Goal: Task Accomplishment & Management: Use online tool/utility

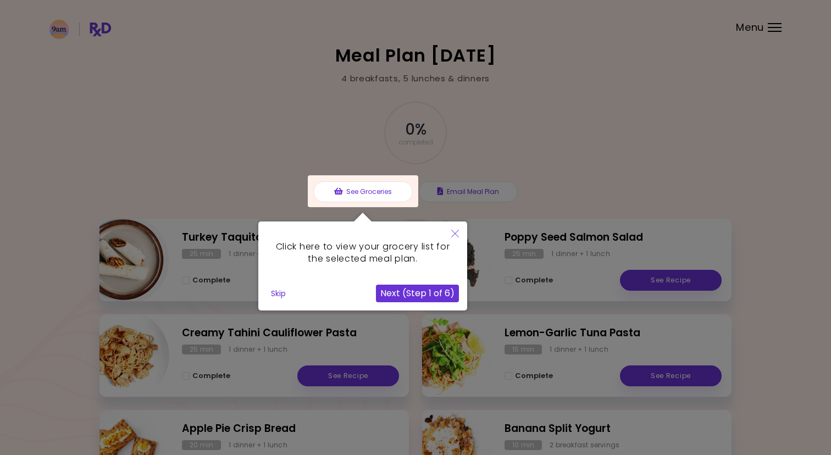
click at [452, 233] on icon "Close" at bounding box center [455, 234] width 8 height 8
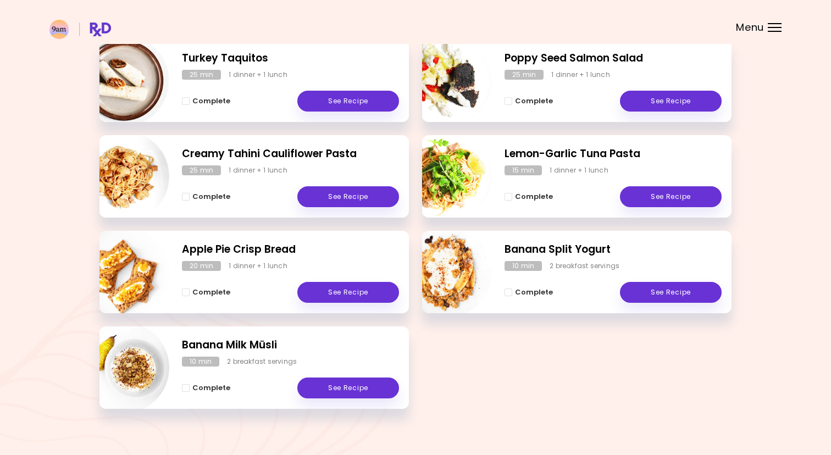
scroll to position [192, 0]
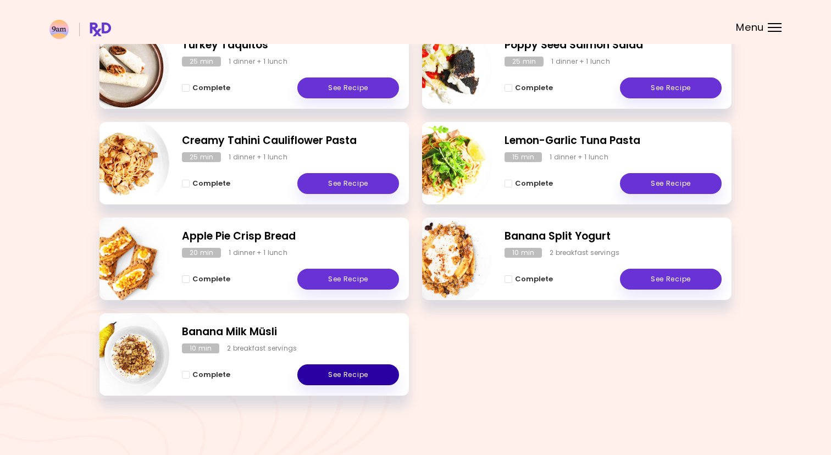
click at [334, 376] on link "See Recipe" at bounding box center [348, 374] width 102 height 21
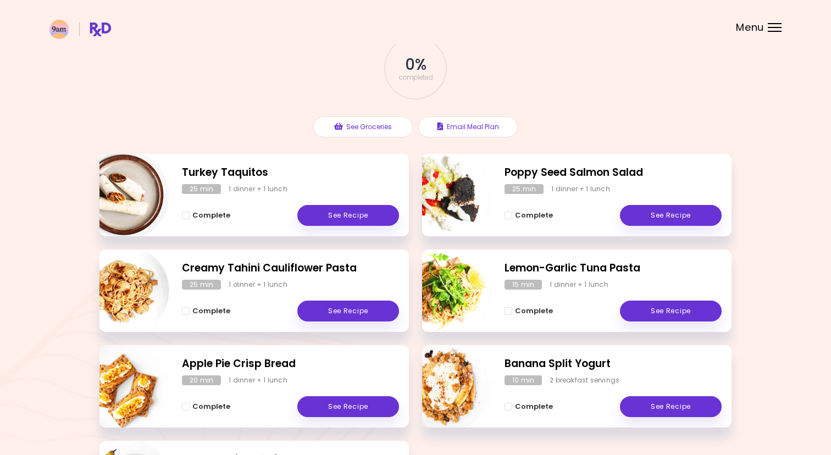
scroll to position [192, 0]
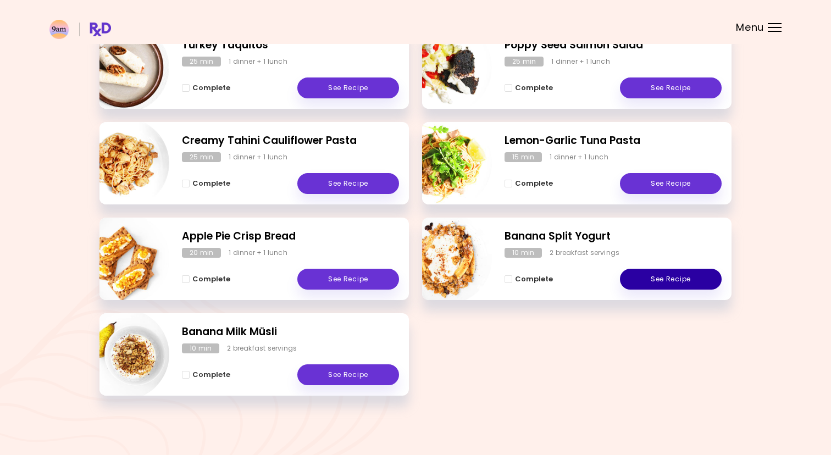
click at [631, 272] on link "See Recipe" at bounding box center [671, 279] width 102 height 21
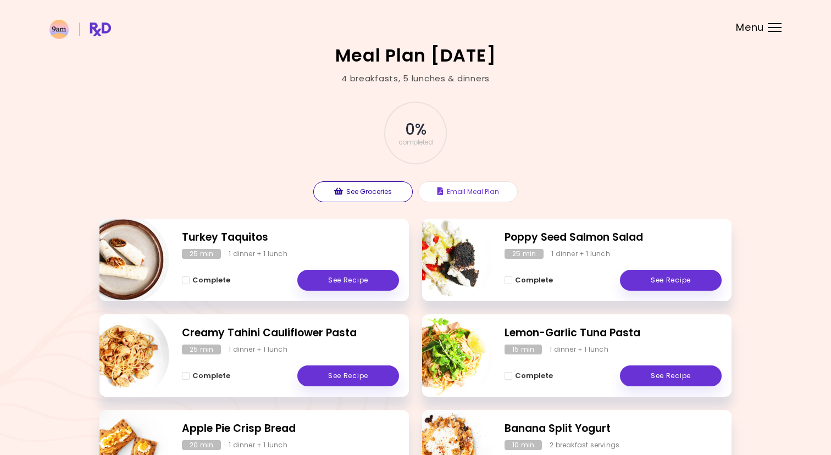
click at [378, 188] on button "See Groceries" at bounding box center [362, 191] width 99 height 21
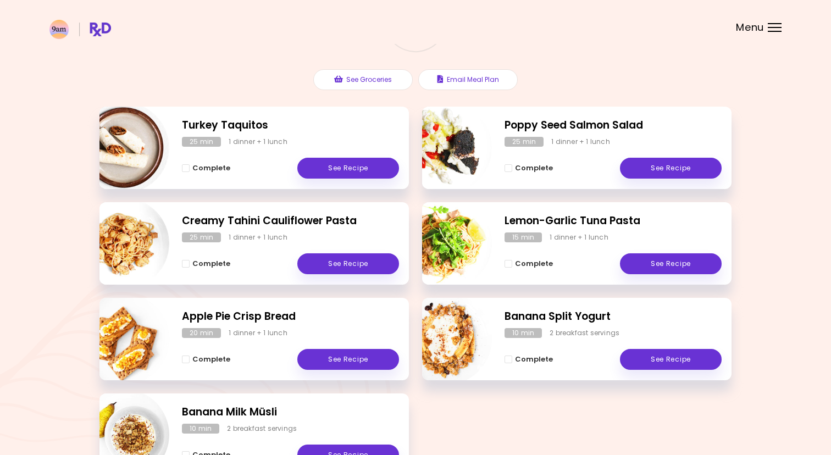
scroll to position [187, 0]
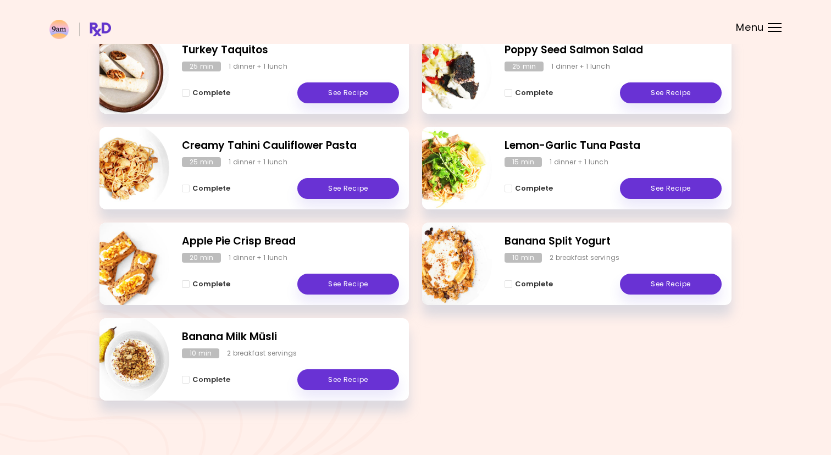
click at [776, 19] on header at bounding box center [415, 22] width 831 height 44
click at [778, 23] on div at bounding box center [775, 23] width 14 height 1
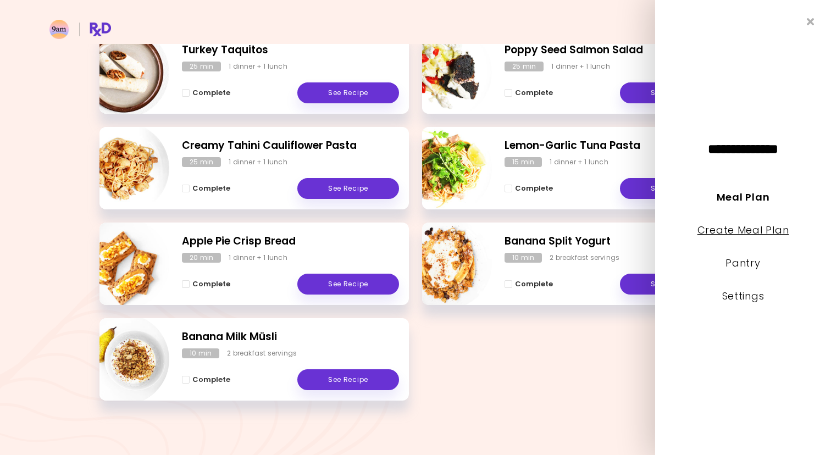
click at [747, 229] on link "Create Meal Plan" at bounding box center [743, 230] width 92 height 14
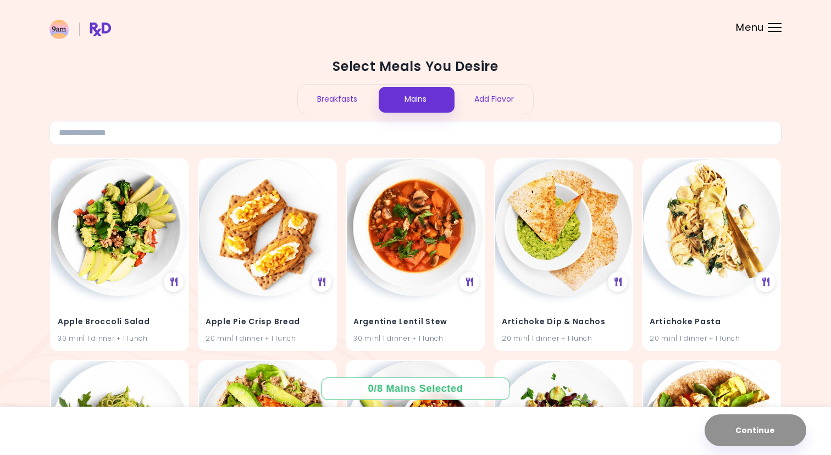
click at [330, 100] on div "Breakfasts" at bounding box center [337, 99] width 79 height 29
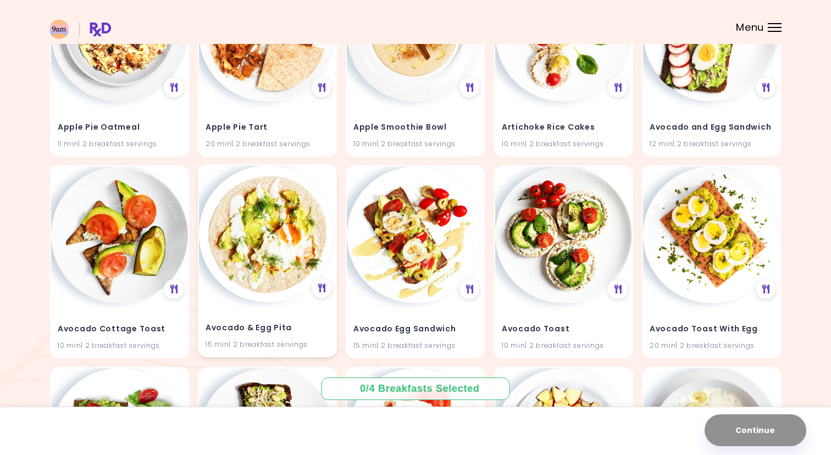
scroll to position [458, 0]
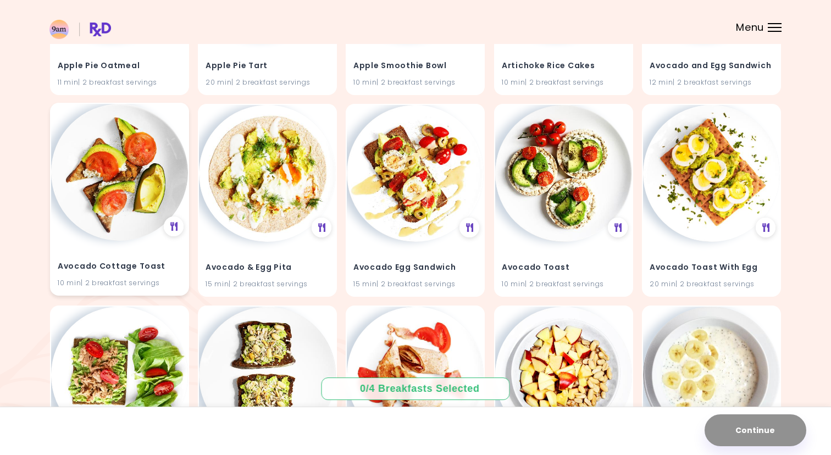
click at [136, 258] on h4 "Avocado Cottage Toast" at bounding box center [120, 267] width 124 height 18
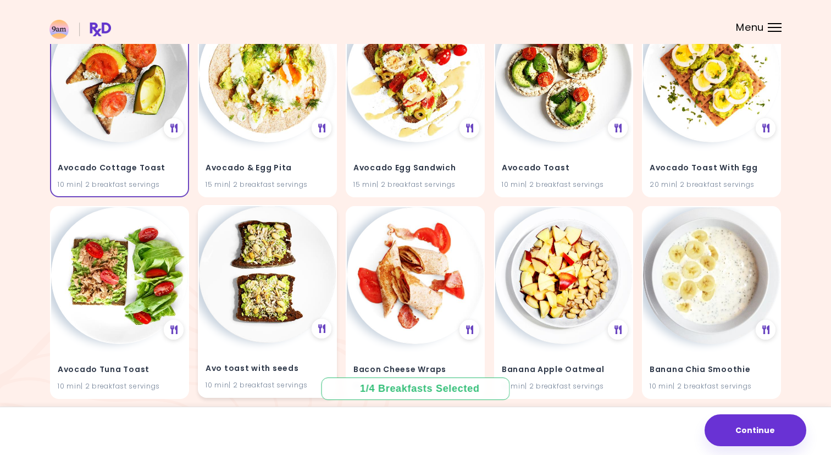
scroll to position [570, 0]
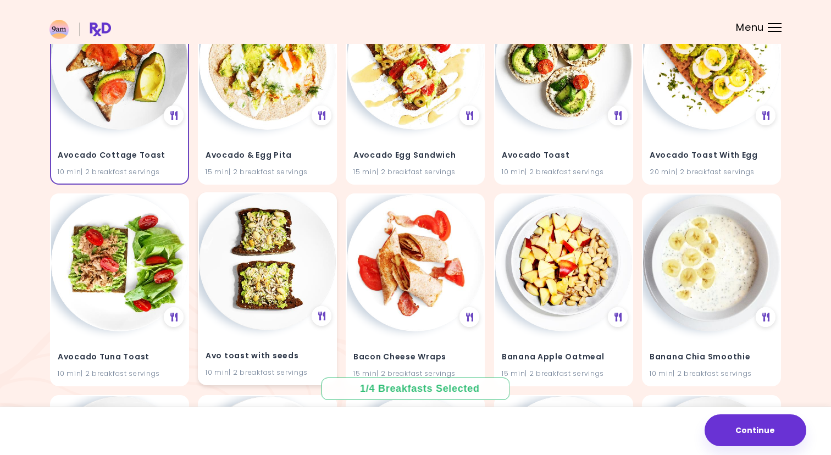
click at [279, 331] on div "Avo toast with seeds 10 min | 2 breakfast servings" at bounding box center [267, 357] width 137 height 54
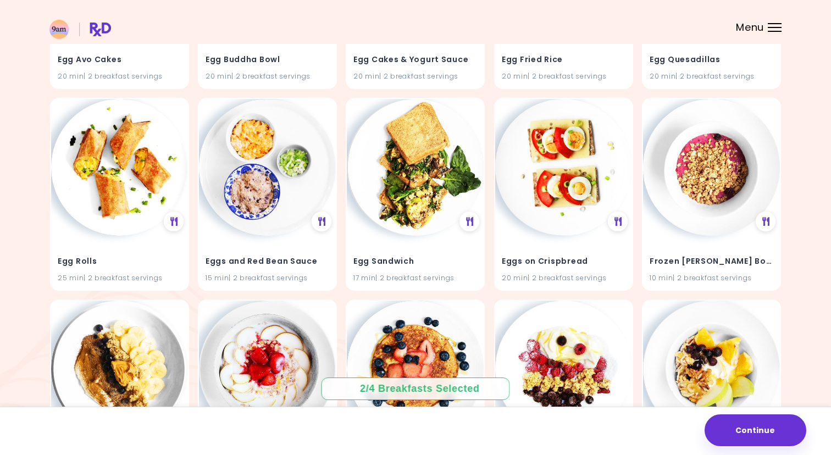
scroll to position [3403, 0]
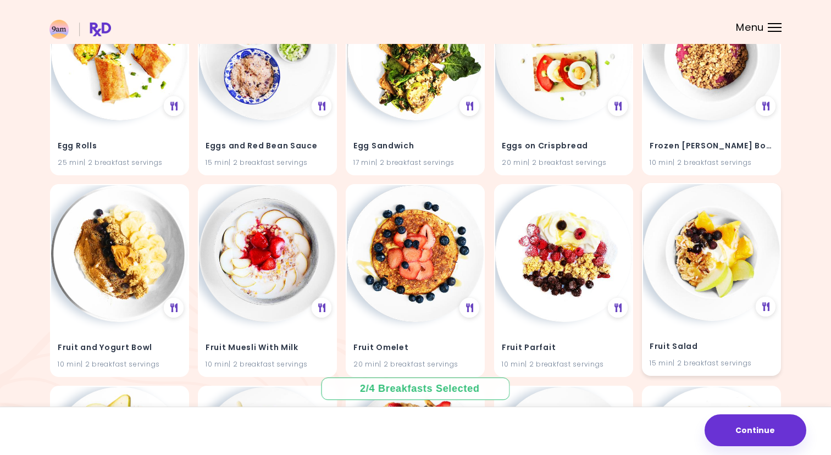
click at [665, 208] on img at bounding box center [711, 252] width 137 height 137
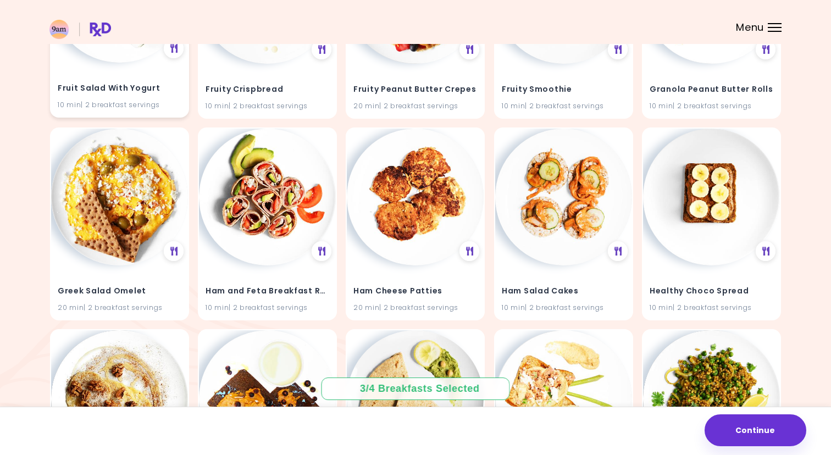
scroll to position [3793, 0]
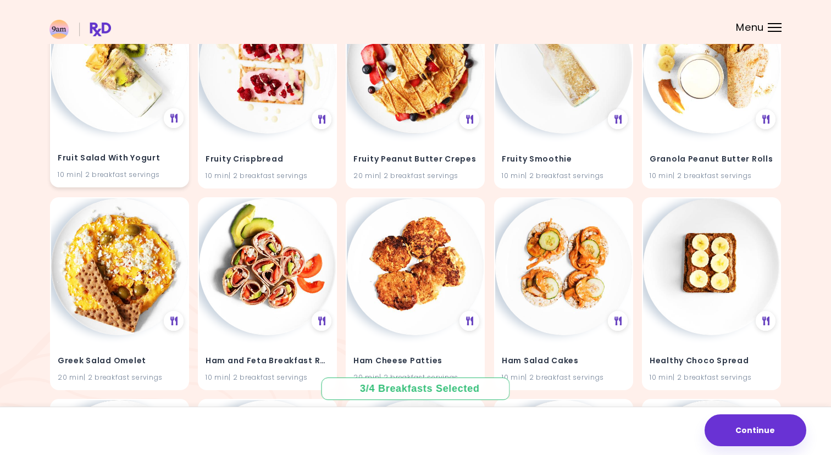
click at [108, 118] on img at bounding box center [119, 64] width 137 height 137
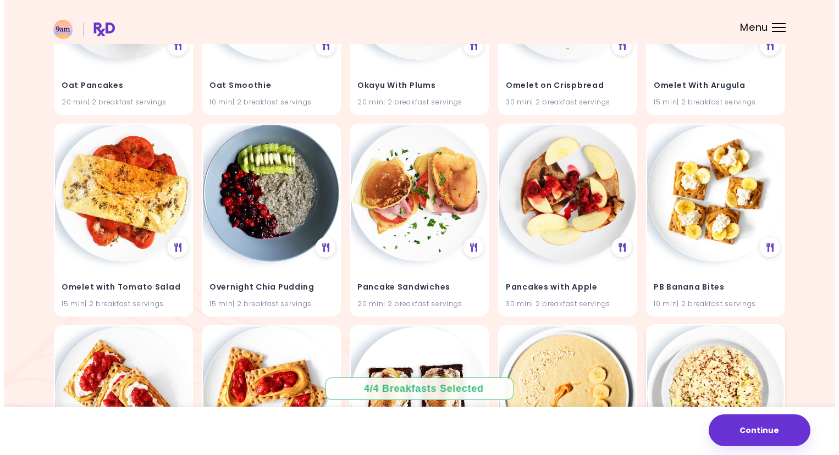
scroll to position [5211, 0]
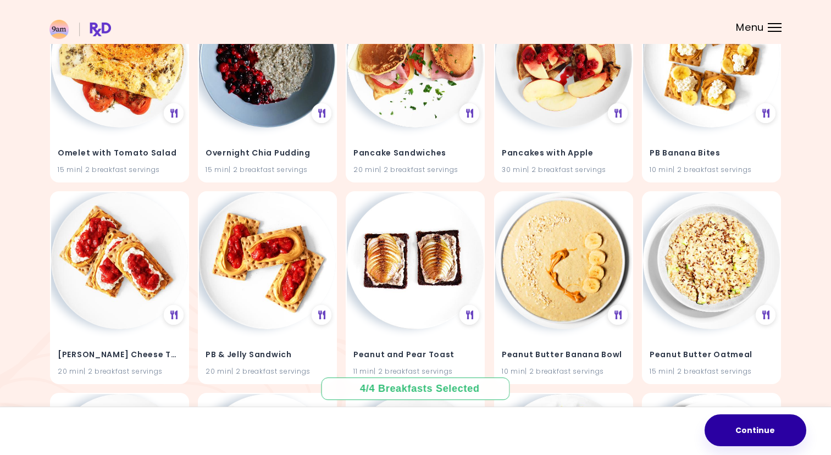
click at [763, 429] on button "Continue" at bounding box center [755, 430] width 102 height 32
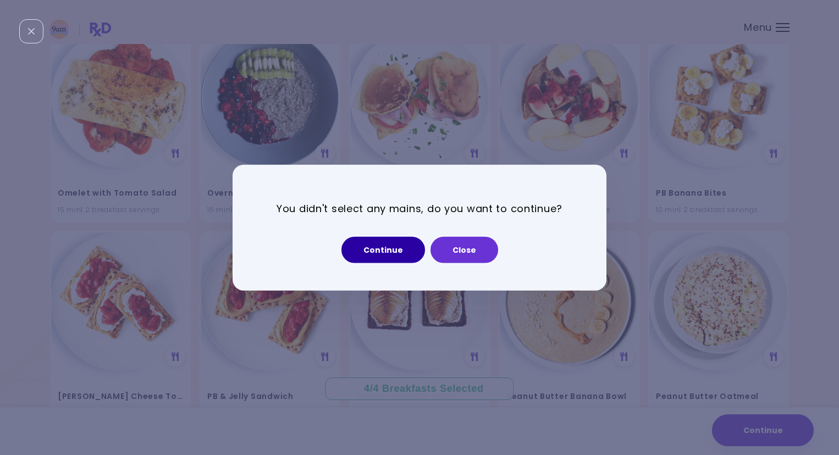
click at [386, 249] on button "Continue" at bounding box center [383, 249] width 84 height 26
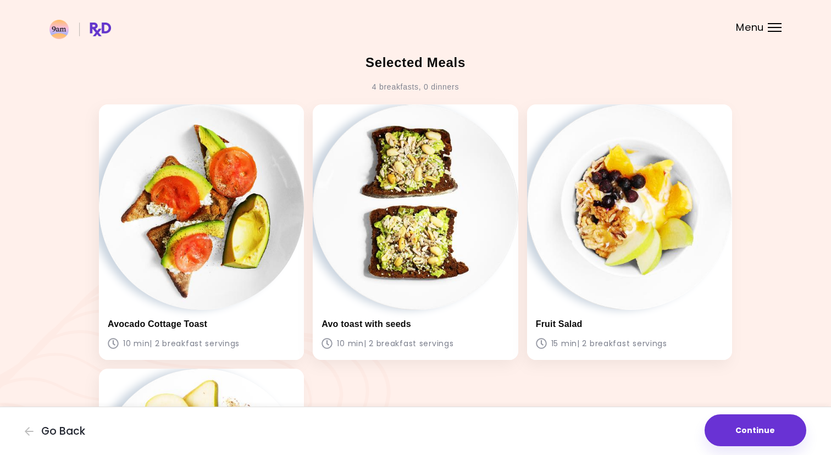
scroll to position [2, 0]
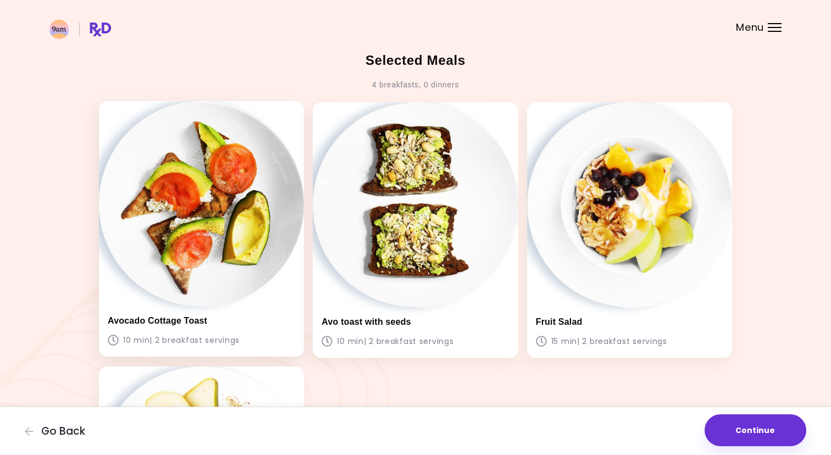
click at [160, 280] on img at bounding box center [201, 203] width 205 height 205
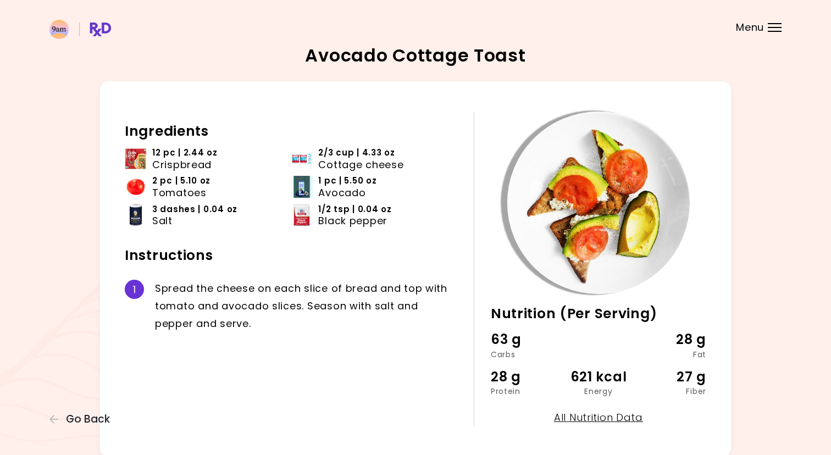
click at [197, 167] on span "Crispbread" at bounding box center [181, 165] width 59 height 12
click at [80, 415] on span "Go Back" at bounding box center [88, 419] width 44 height 12
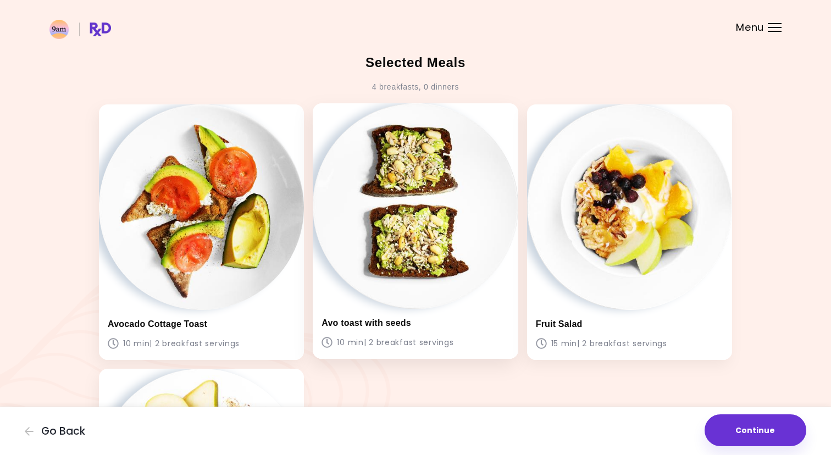
click at [420, 258] on img at bounding box center [415, 205] width 205 height 205
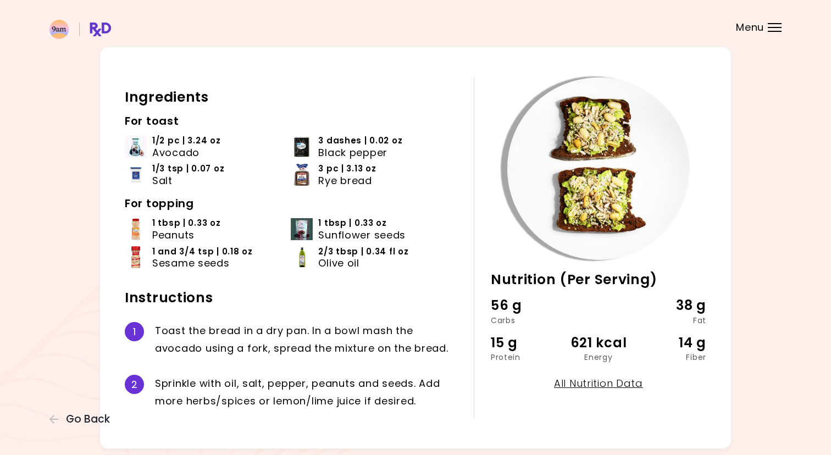
scroll to position [68, 0]
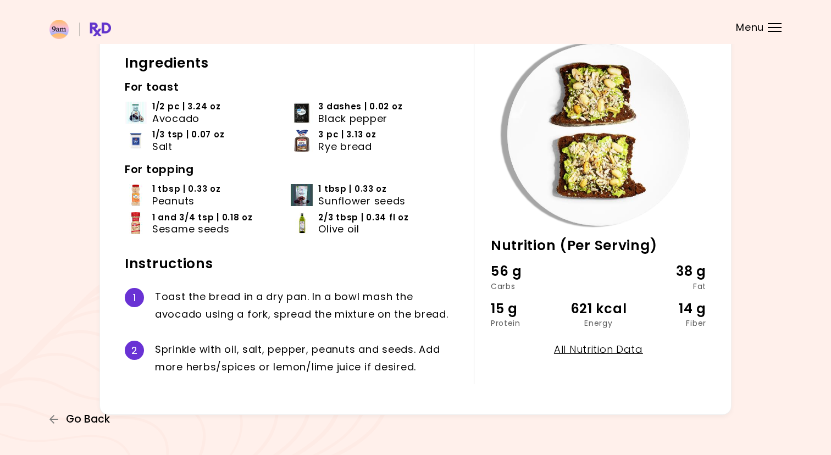
click at [95, 418] on span "Go Back" at bounding box center [88, 419] width 44 height 12
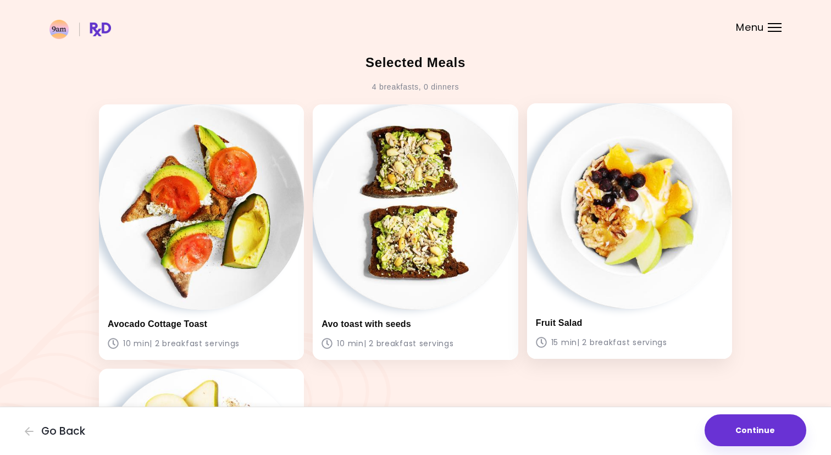
click at [575, 266] on img at bounding box center [629, 205] width 205 height 205
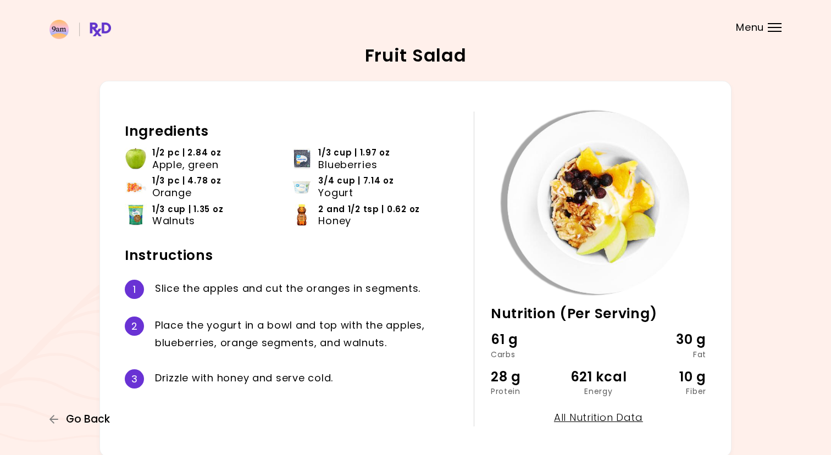
click at [65, 414] on button "Go Back" at bounding box center [82, 419] width 66 height 12
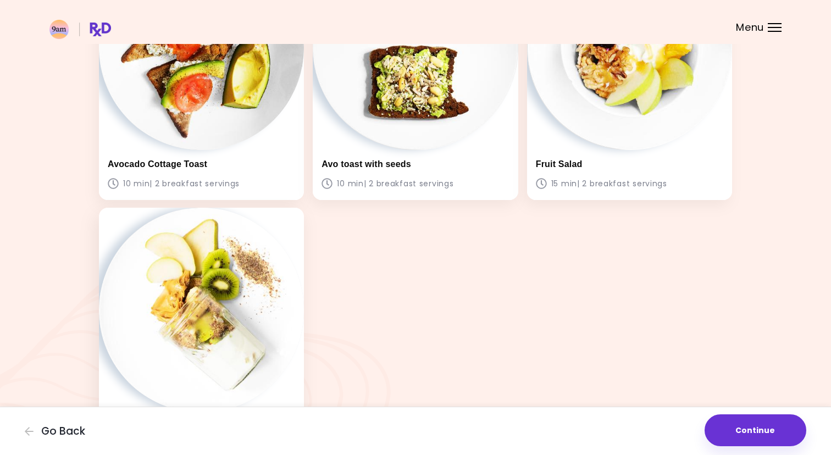
scroll to position [254, 0]
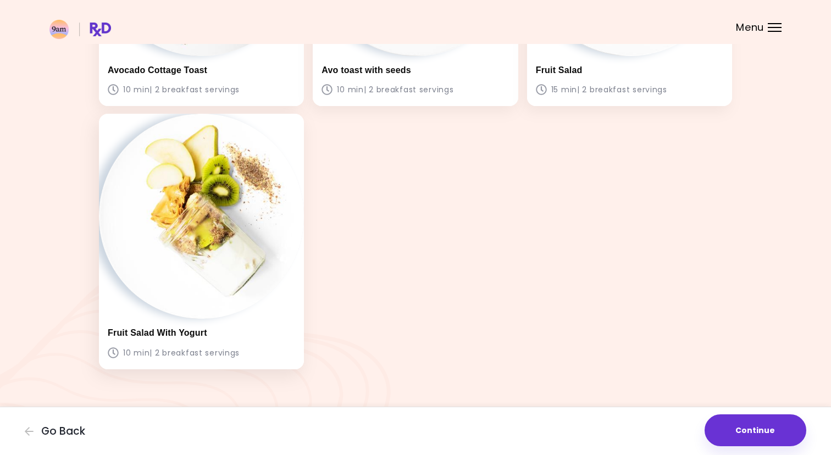
click at [195, 282] on img at bounding box center [201, 216] width 205 height 205
